Goal: Task Accomplishment & Management: Use online tool/utility

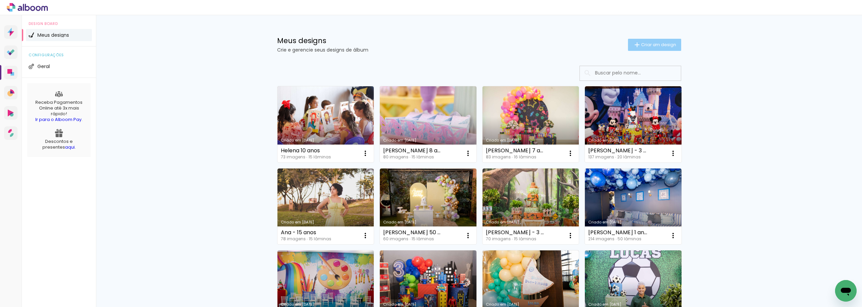
click at [651, 44] on span "Criar um design" at bounding box center [658, 44] width 35 height 4
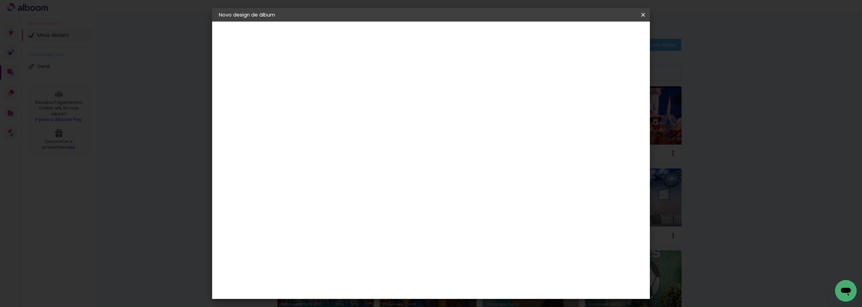
click at [329, 87] on input at bounding box center [329, 90] width 0 height 10
type input "[PERSON_NAME] 2 anos"
type paper-input "[PERSON_NAME] 2 anos"
click at [0, 0] on slot "Avançar" at bounding box center [0, 0] width 0 height 0
click at [455, 101] on paper-item "Tamanho Livre" at bounding box center [423, 102] width 65 height 15
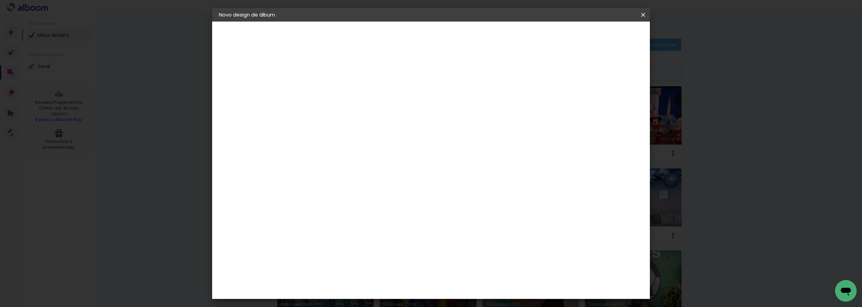
click at [455, 103] on paper-item "Tamanho Livre" at bounding box center [423, 102] width 65 height 15
click at [380, 126] on input at bounding box center [346, 128] width 68 height 8
type input "m"
click at [0, 0] on slot "Avançar" at bounding box center [0, 0] width 0 height 0
click at [601, 36] on span "Iniciar design" at bounding box center [586, 35] width 31 height 5
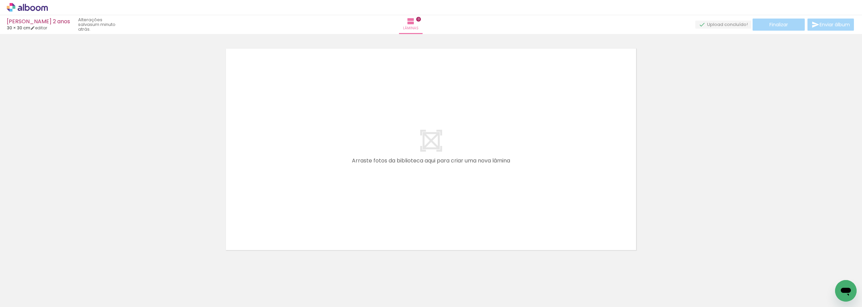
scroll to position [0, 4740]
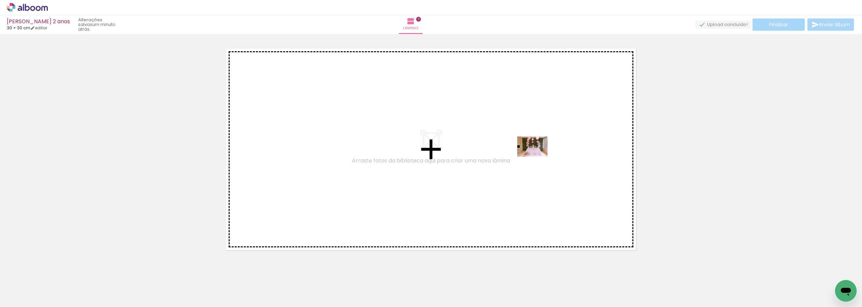
drag, startPoint x: 830, startPoint y: 277, endPoint x: 538, endPoint y: 157, distance: 316.4
click at [538, 157] on quentale-workspace at bounding box center [431, 153] width 862 height 307
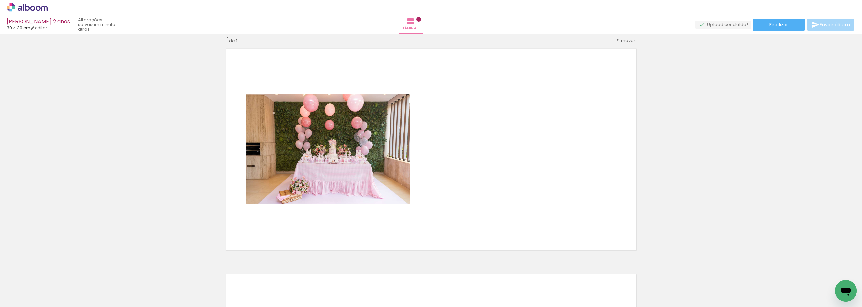
scroll to position [0, 0]
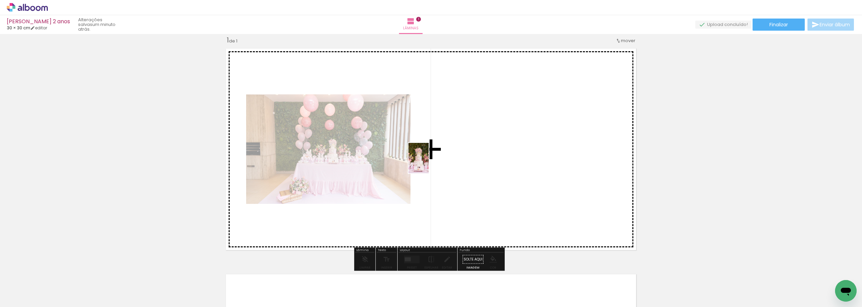
drag, startPoint x: 74, startPoint y: 285, endPoint x: 429, endPoint y: 163, distance: 375.3
click at [429, 163] on quentale-workspace at bounding box center [431, 153] width 862 height 307
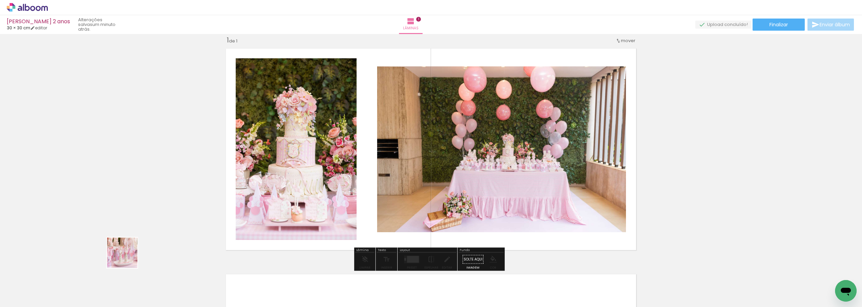
drag, startPoint x: 109, startPoint y: 283, endPoint x: 247, endPoint y: 177, distance: 173.9
click at [247, 173] on quentale-workspace at bounding box center [431, 153] width 862 height 307
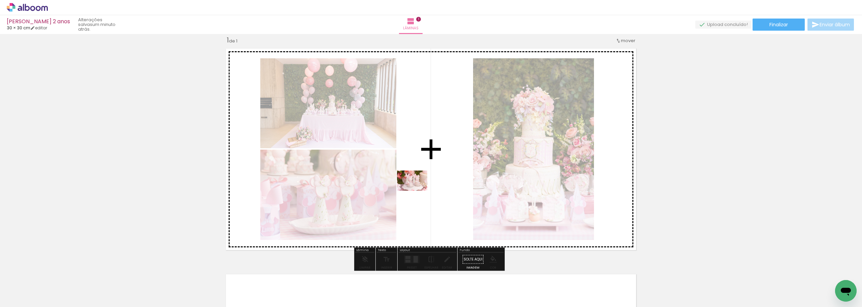
drag, startPoint x: 153, startPoint y: 281, endPoint x: 420, endPoint y: 190, distance: 281.9
click at [420, 190] on quentale-workspace at bounding box center [431, 153] width 862 height 307
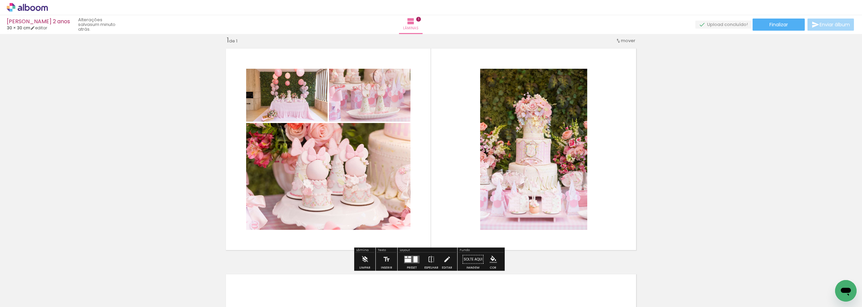
drag, startPoint x: 186, startPoint y: 289, endPoint x: 255, endPoint y: 266, distance: 73.4
click at [326, 187] on quentale-workspace at bounding box center [431, 153] width 862 height 307
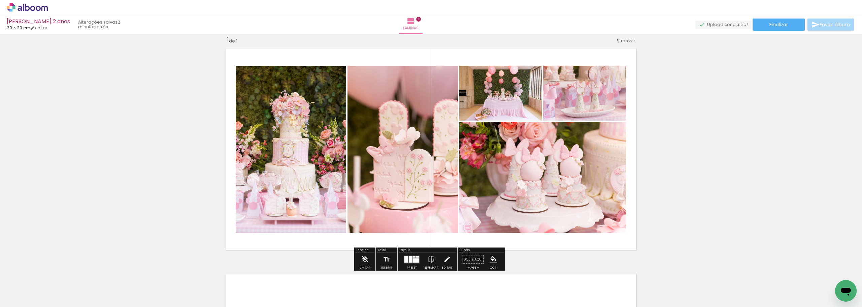
drag, startPoint x: 231, startPoint y: 282, endPoint x: 268, endPoint y: 261, distance: 42.2
click at [290, 187] on quentale-workspace at bounding box center [431, 153] width 862 height 307
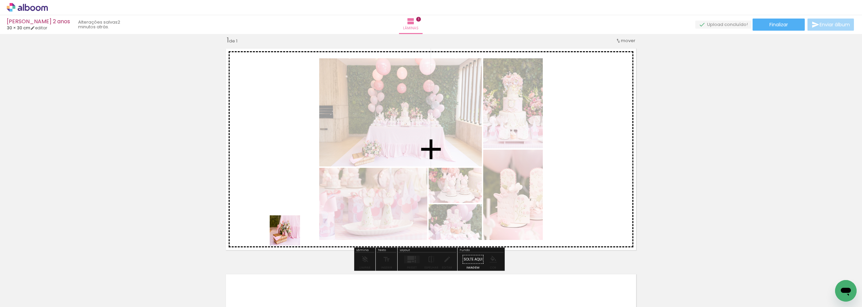
drag, startPoint x: 272, startPoint y: 264, endPoint x: 301, endPoint y: 279, distance: 32.8
click at [305, 217] on quentale-workspace at bounding box center [431, 153] width 862 height 307
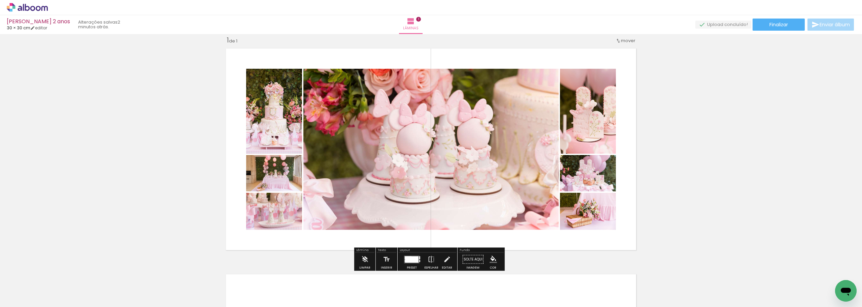
drag, startPoint x: 301, startPoint y: 281, endPoint x: 341, endPoint y: 276, distance: 39.4
click at [336, 217] on quentale-workspace at bounding box center [431, 153] width 862 height 307
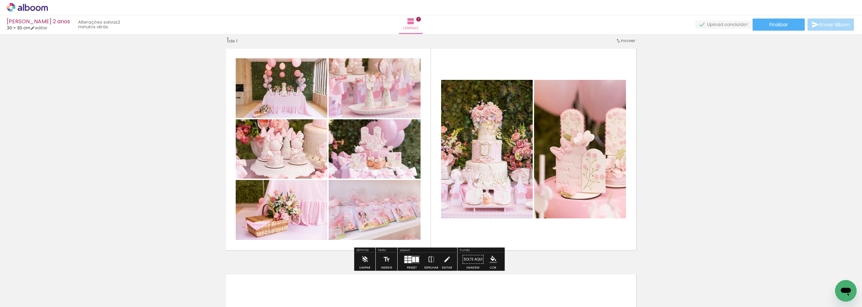
drag, startPoint x: 338, startPoint y: 281, endPoint x: 376, endPoint y: 271, distance: 38.6
click at [375, 215] on quentale-workspace at bounding box center [431, 153] width 862 height 307
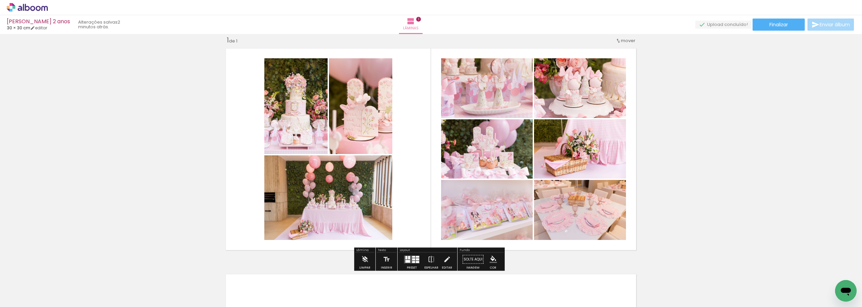
drag, startPoint x: 377, startPoint y: 286, endPoint x: 440, endPoint y: 194, distance: 110.7
click at [437, 196] on quentale-workspace at bounding box center [431, 153] width 862 height 307
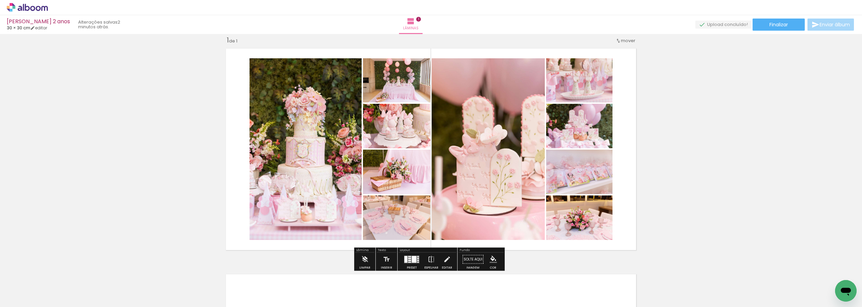
drag, startPoint x: 493, startPoint y: 258, endPoint x: 496, endPoint y: 260, distance: 3.5
click at [494, 259] on iron-icon "color picker" at bounding box center [493, 259] width 7 height 7
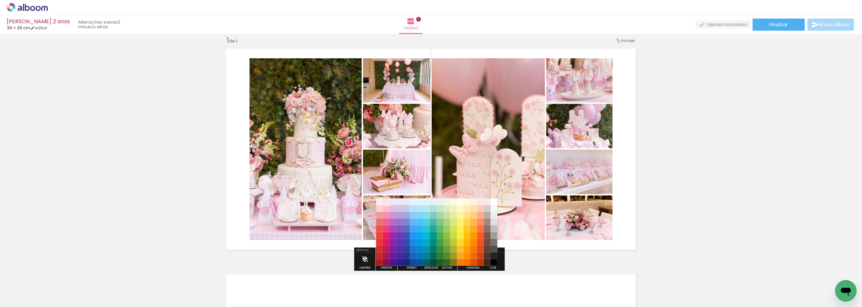
click at [388, 202] on paper-item "#fce4ec" at bounding box center [386, 201] width 7 height 7
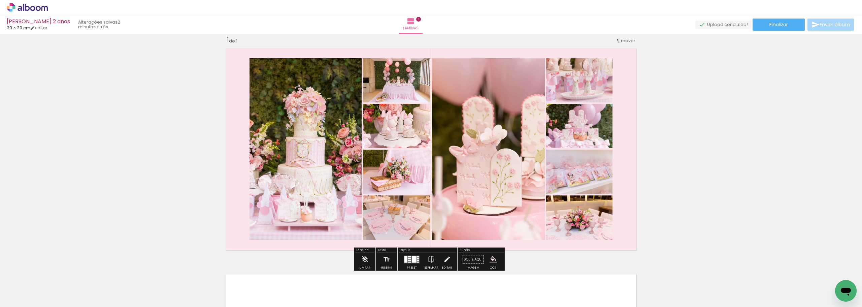
click at [413, 263] on div at bounding box center [412, 259] width 18 height 13
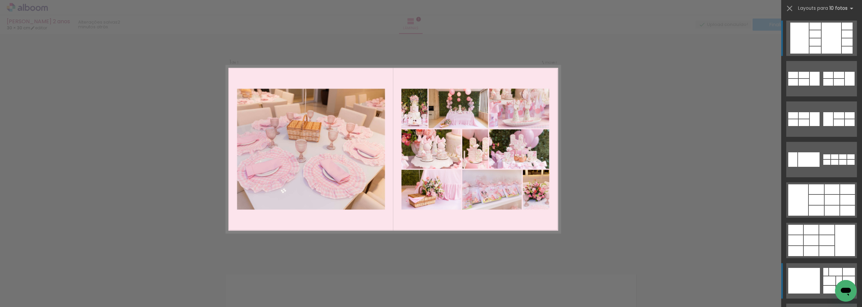
click at [831, 275] on div at bounding box center [835, 272] width 13 height 8
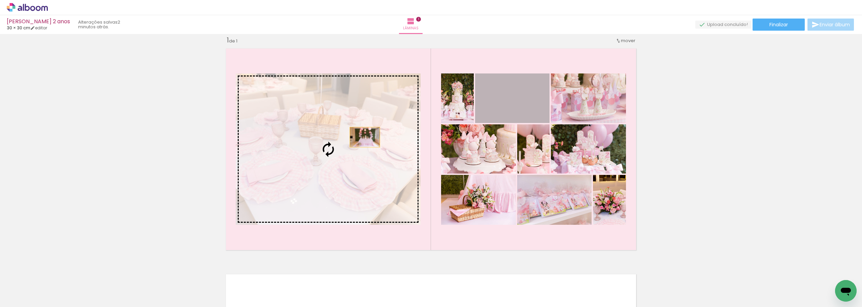
drag, startPoint x: 504, startPoint y: 108, endPoint x: 362, endPoint y: 137, distance: 144.7
click at [0, 0] on slot at bounding box center [0, 0] width 0 height 0
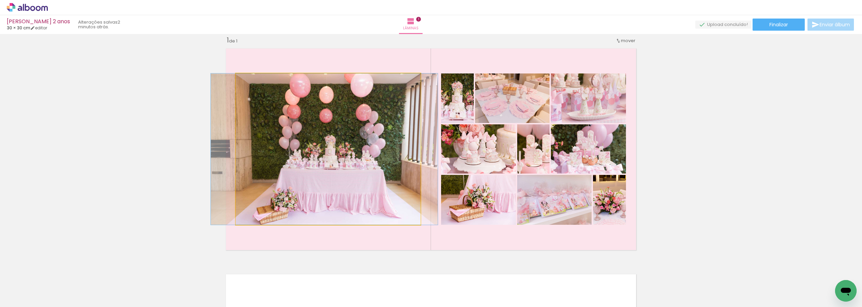
drag, startPoint x: 380, startPoint y: 142, endPoint x: 377, endPoint y: 142, distance: 3.7
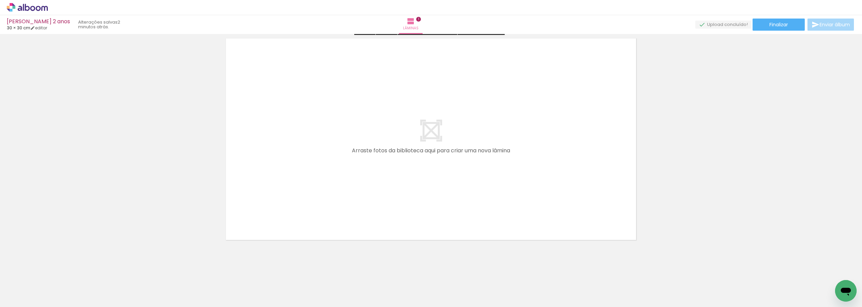
scroll to position [247, 0]
drag, startPoint x: 414, startPoint y: 183, endPoint x: 414, endPoint y: 175, distance: 7.8
click at [414, 175] on div "Inserir lâmina 1 de 1 Confirmar Cancelar" at bounding box center [431, 21] width 862 height 468
click at [414, 175] on quentale-layouter at bounding box center [431, 136] width 418 height 209
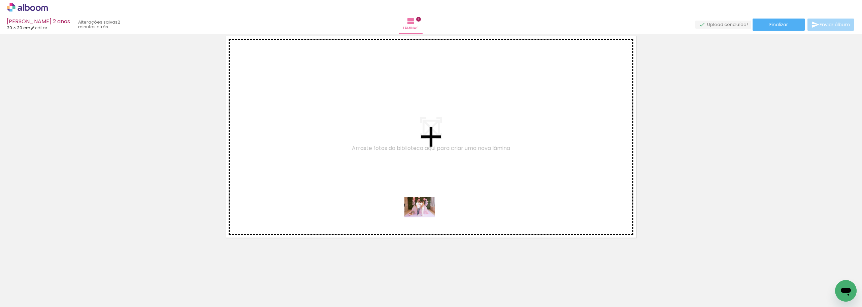
drag, startPoint x: 414, startPoint y: 286, endPoint x: 425, endPoint y: 217, distance: 69.5
click at [425, 217] on quentale-workspace at bounding box center [431, 153] width 862 height 307
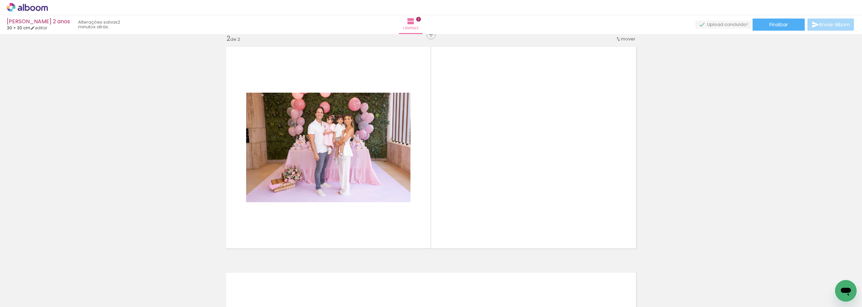
scroll to position [234, 0]
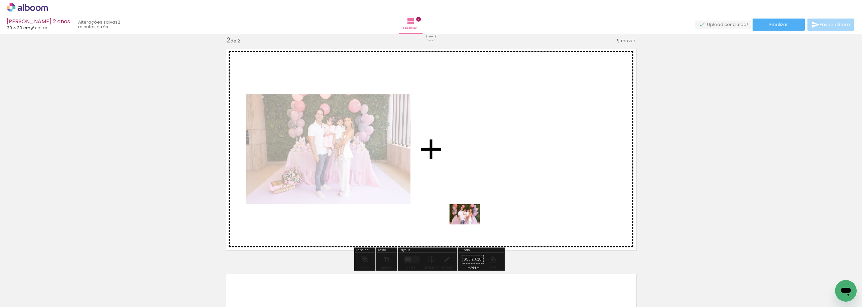
drag, startPoint x: 454, startPoint y: 288, endPoint x: 470, endPoint y: 224, distance: 65.9
click at [470, 224] on quentale-workspace at bounding box center [431, 153] width 862 height 307
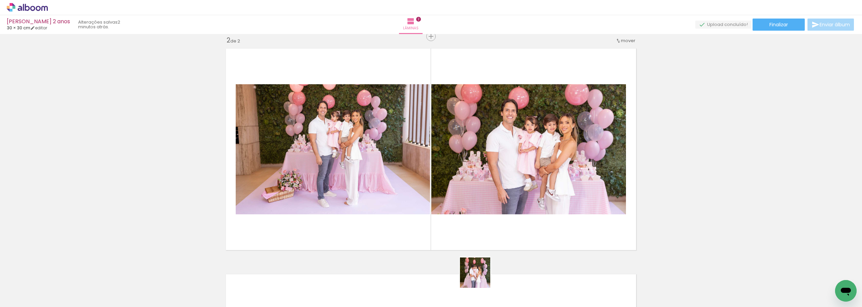
drag, startPoint x: 481, startPoint y: 286, endPoint x: 477, endPoint y: 231, distance: 55.8
click at [477, 231] on quentale-workspace at bounding box center [431, 153] width 862 height 307
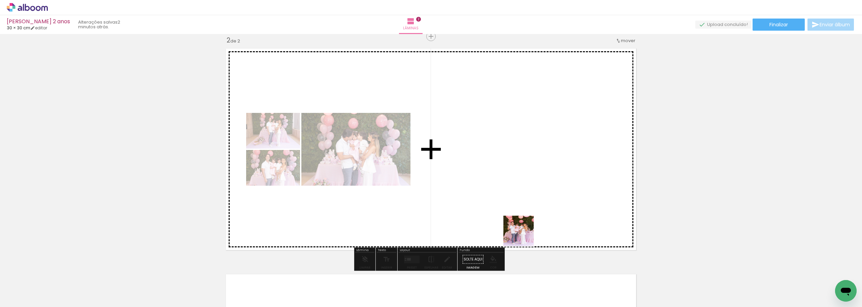
drag, startPoint x: 525, startPoint y: 258, endPoint x: 474, endPoint y: 240, distance: 54.1
click at [521, 212] on quentale-workspace at bounding box center [431, 153] width 862 height 307
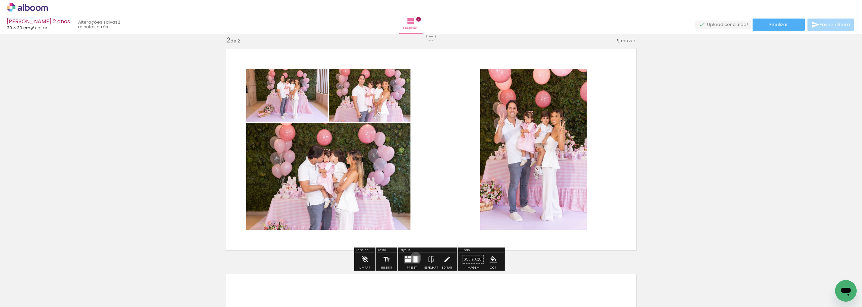
click at [414, 258] on div at bounding box center [416, 259] width 4 height 6
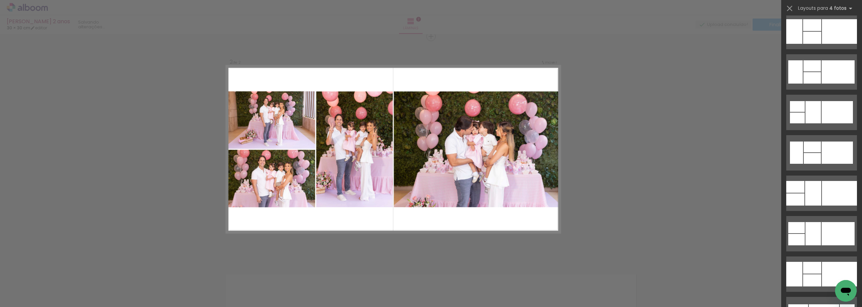
scroll to position [1920, 0]
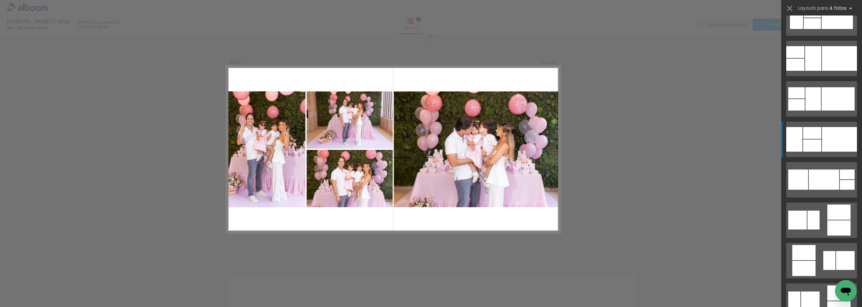
click at [816, 135] on div at bounding box center [812, 133] width 18 height 12
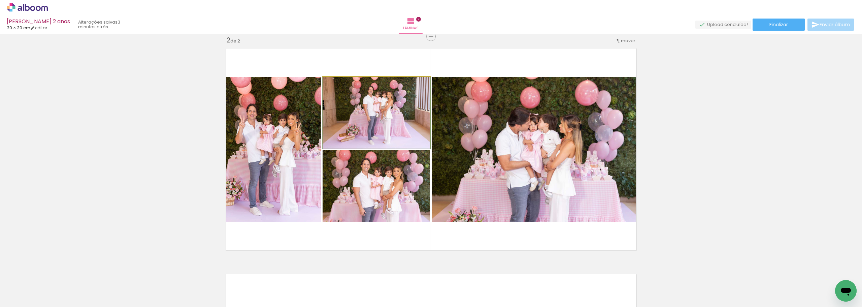
drag, startPoint x: 373, startPoint y: 123, endPoint x: 538, endPoint y: 140, distance: 165.3
click at [0, 0] on slot at bounding box center [0, 0] width 0 height 0
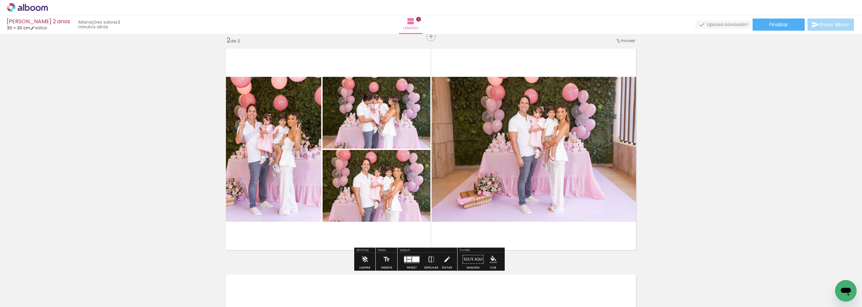
click at [494, 258] on iron-icon "color picker" at bounding box center [493, 259] width 7 height 7
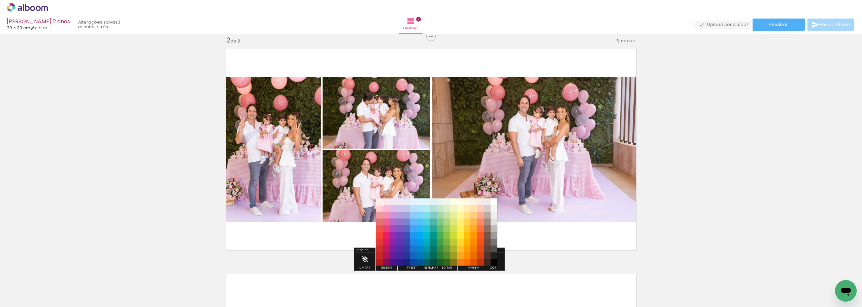
click at [379, 200] on paper-item "#ffebee" at bounding box center [379, 201] width 7 height 7
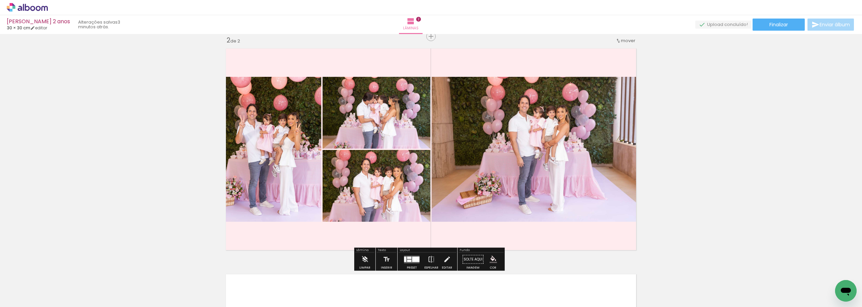
click at [492, 255] on paper-menu-button "#ffebee #ffcdd2 #ef9a9a #e57373 #ef5350 #f44336 #e53935 #d32f2f #c62828 #b71c1c…" at bounding box center [493, 259] width 13 height 13
click at [487, 256] on paper-menu-button "#ffebee #ffcdd2 #ef9a9a #e57373 #ef5350 #f44336 #e53935 #d32f2f #c62828 #b71c1c…" at bounding box center [493, 259] width 13 height 13
click at [492, 259] on iron-icon "color picker" at bounding box center [493, 259] width 7 height 7
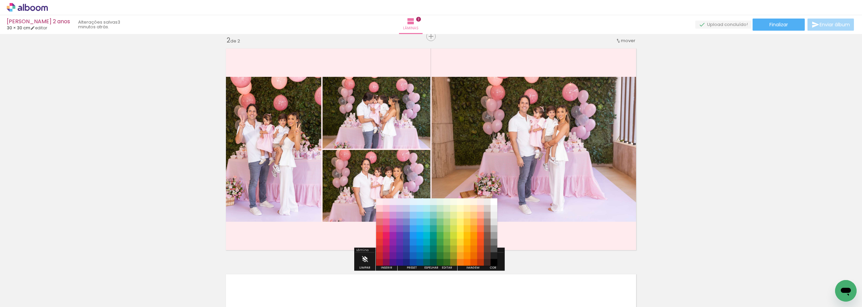
click at [493, 259] on div "#ffebee #ffcdd2 #ef9a9a #e57373 #ef5350 #f44336 #e53935 #d32f2f #c62828 #b71c1c…" at bounding box center [436, 235] width 121 height 67
drag, startPoint x: 382, startPoint y: 200, endPoint x: 386, endPoint y: 202, distance: 4.3
click at [0, 0] on slot "#ffebee #ffcdd2 #ef9a9a #e57373 #ef5350 #f44336 #e53935 #d32f2f #c62828 #b71c1c…" at bounding box center [0, 0] width 0 height 0
click at [386, 202] on paper-item "#fce4ec" at bounding box center [386, 201] width 7 height 7
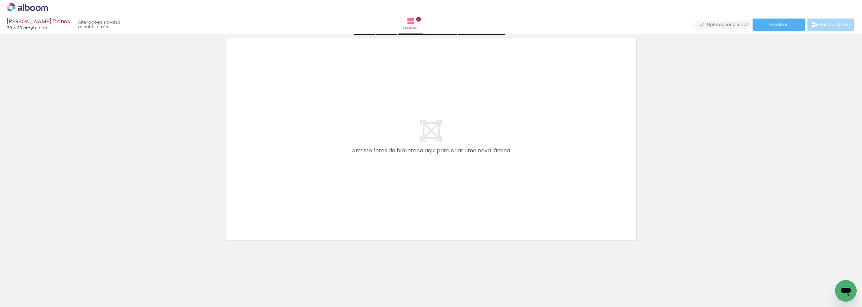
scroll to position [473, 0]
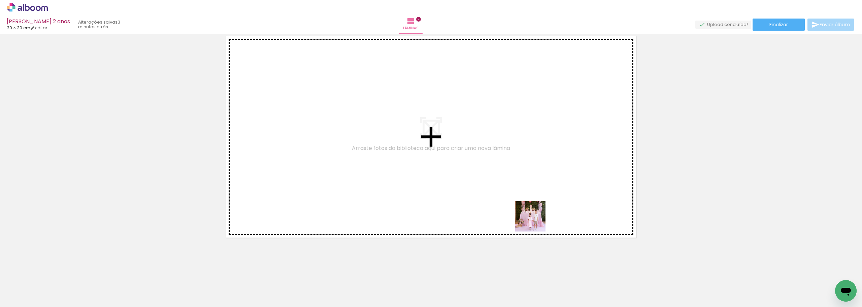
drag, startPoint x: 554, startPoint y: 285, endPoint x: 563, endPoint y: 251, distance: 34.9
click at [531, 211] on quentale-workspace at bounding box center [431, 153] width 862 height 307
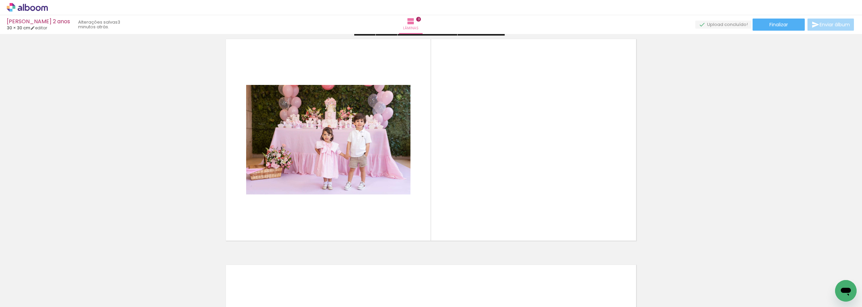
scroll to position [460, 0]
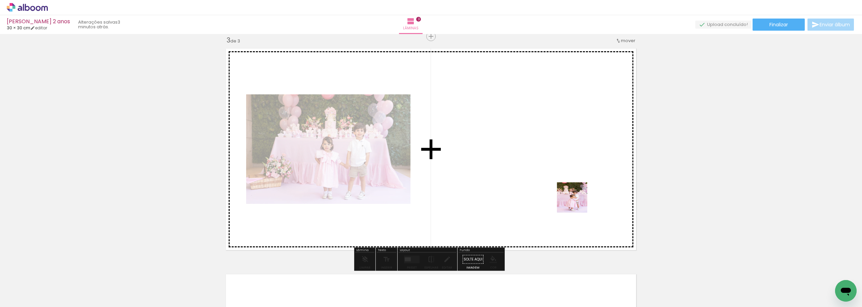
drag, startPoint x: 602, startPoint y: 283, endPoint x: 602, endPoint y: 230, distance: 52.9
click at [577, 202] on quentale-workspace at bounding box center [431, 153] width 862 height 307
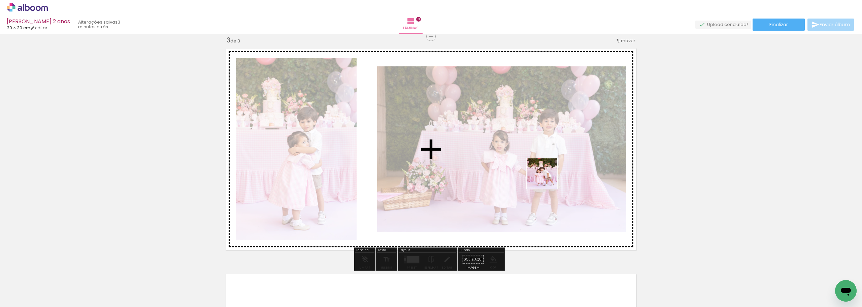
drag, startPoint x: 602, startPoint y: 236, endPoint x: 663, endPoint y: 268, distance: 68.4
click at [542, 160] on quentale-workspace at bounding box center [431, 153] width 862 height 307
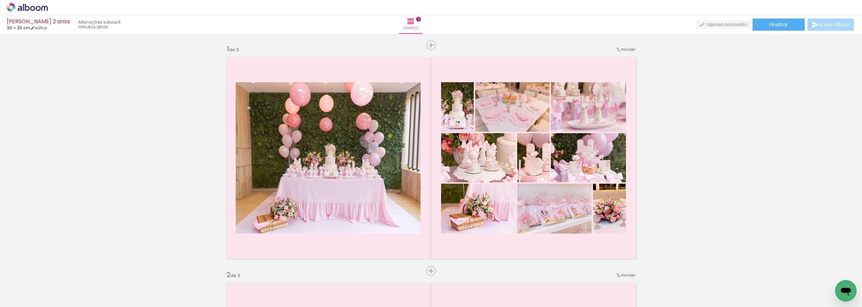
scroll to position [18104, 0]
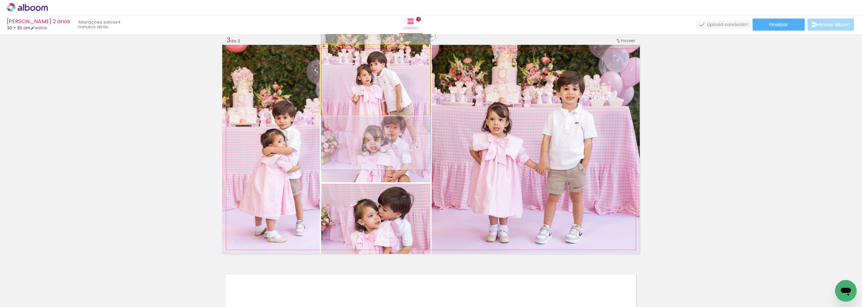
drag, startPoint x: 397, startPoint y: 76, endPoint x: 397, endPoint y: 85, distance: 8.4
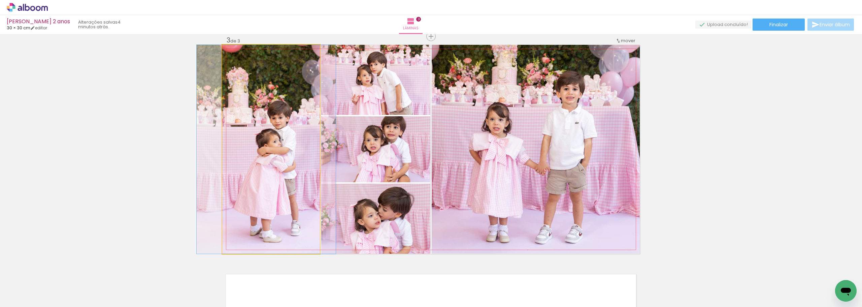
drag, startPoint x: 308, startPoint y: 138, endPoint x: 303, endPoint y: 138, distance: 4.8
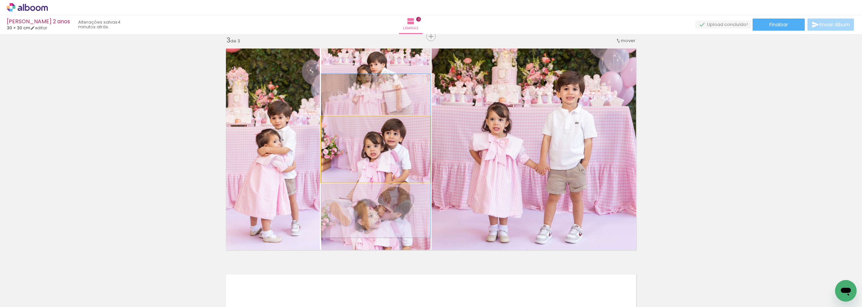
drag, startPoint x: 399, startPoint y: 145, endPoint x: 399, endPoint y: 151, distance: 6.4
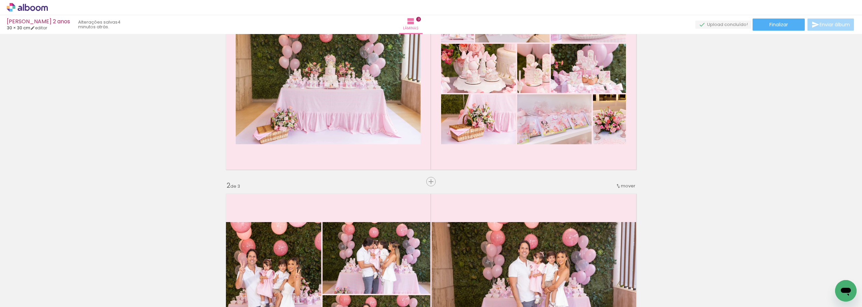
scroll to position [126, 0]
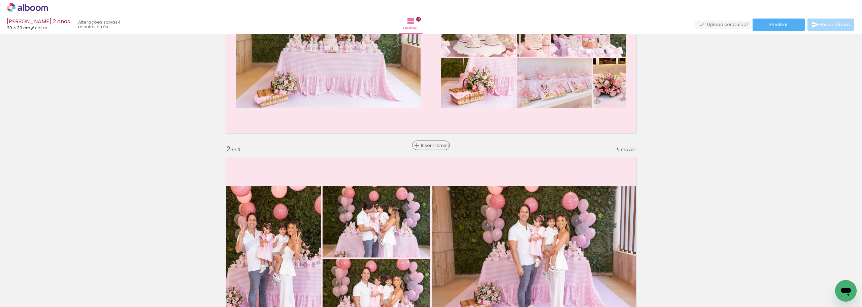
click at [428, 146] on span "Inserir lâmina" at bounding box center [434, 145] width 26 height 4
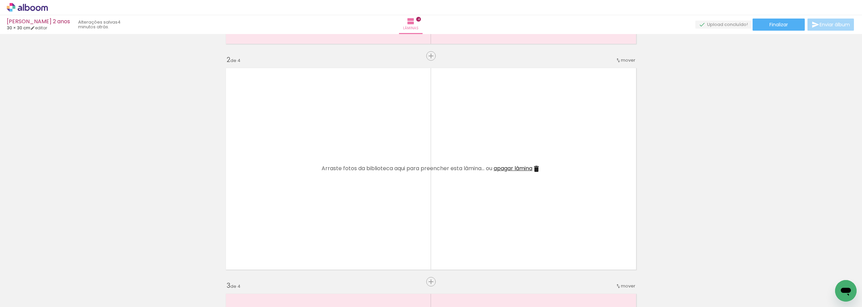
scroll to position [227, 0]
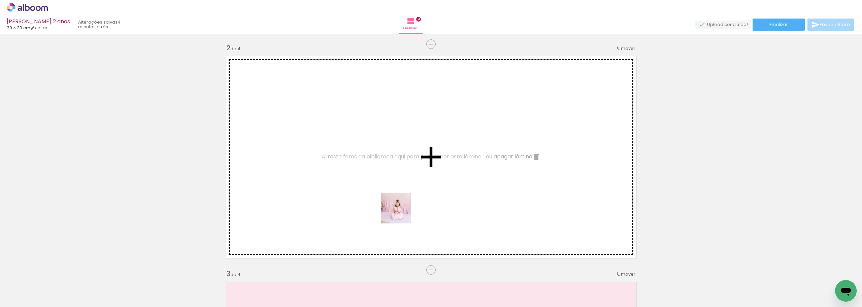
drag, startPoint x: 382, startPoint y: 283, endPoint x: 402, endPoint y: 208, distance: 77.8
click at [402, 208] on quentale-workspace at bounding box center [431, 153] width 862 height 307
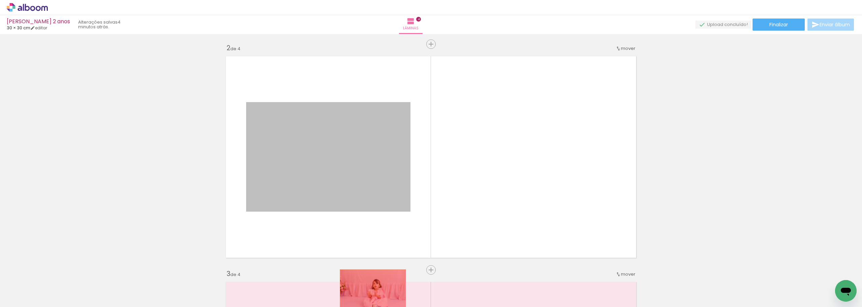
drag, startPoint x: 333, startPoint y: 163, endPoint x: 370, endPoint y: 291, distance: 133.3
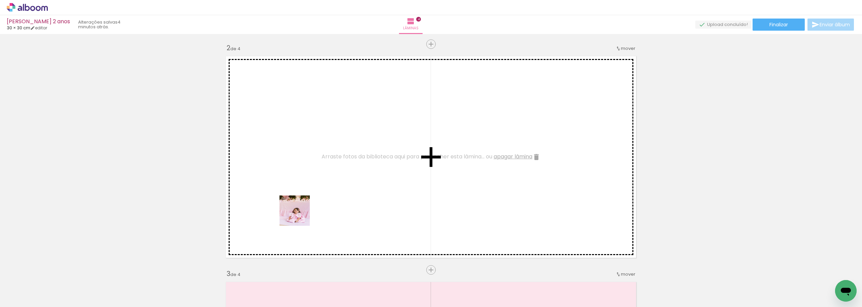
drag, startPoint x: 265, startPoint y: 291, endPoint x: 303, endPoint y: 227, distance: 74.2
click at [304, 208] on quentale-workspace at bounding box center [431, 153] width 862 height 307
